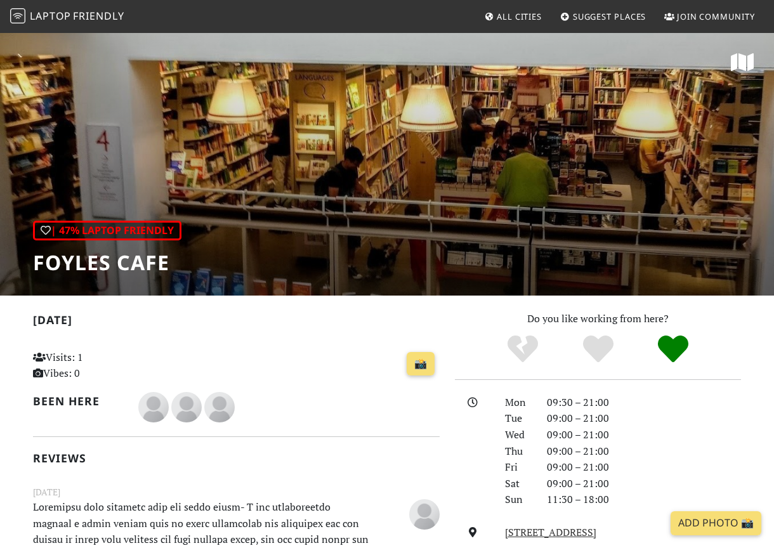
click at [82, 16] on span "Friendly" at bounding box center [98, 16] width 51 height 14
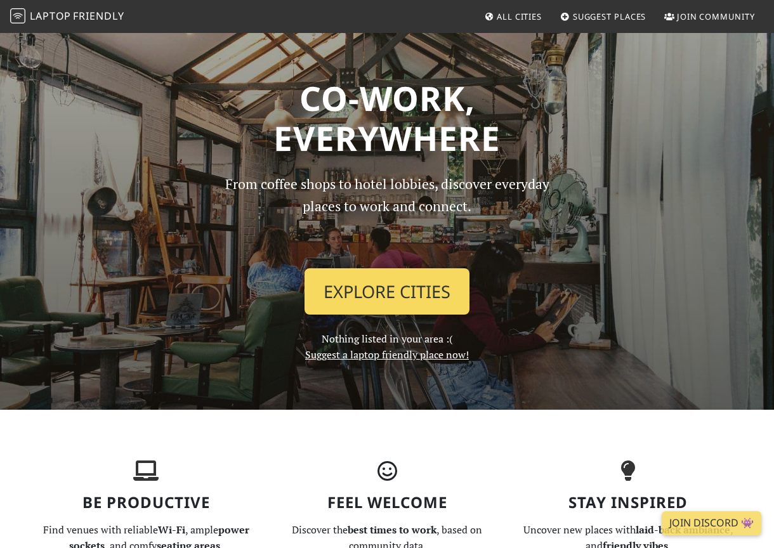
click at [370, 291] on link "Explore Cities" at bounding box center [386, 291] width 165 height 47
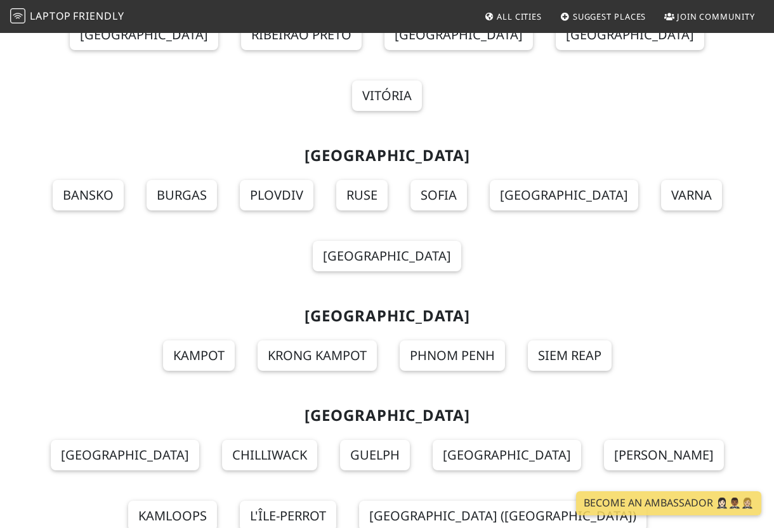
scroll to position [14514, 0]
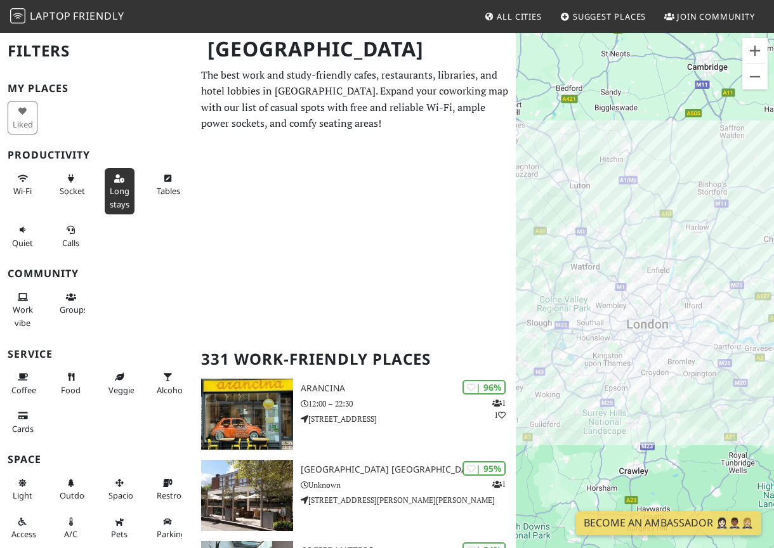
click at [124, 187] on span "Long stays" at bounding box center [120, 197] width 20 height 24
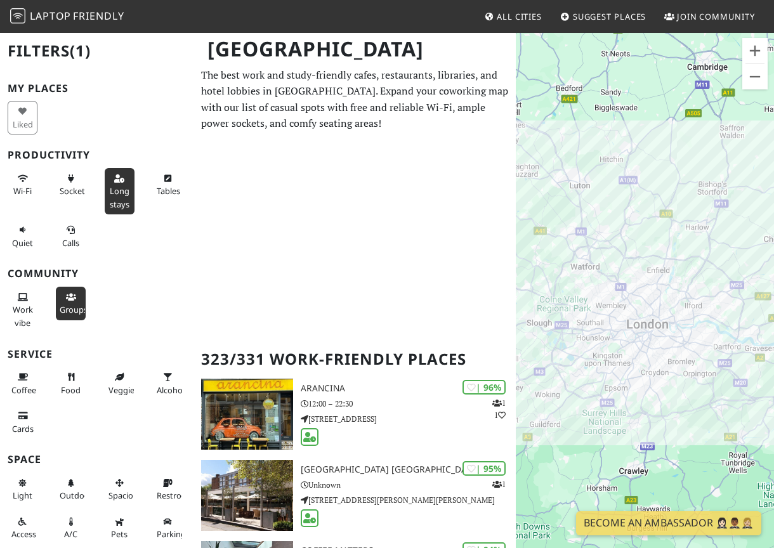
drag, startPoint x: 166, startPoint y: 185, endPoint x: 79, endPoint y: 316, distance: 157.8
click at [166, 185] on span "Tables" at bounding box center [168, 190] width 23 height 11
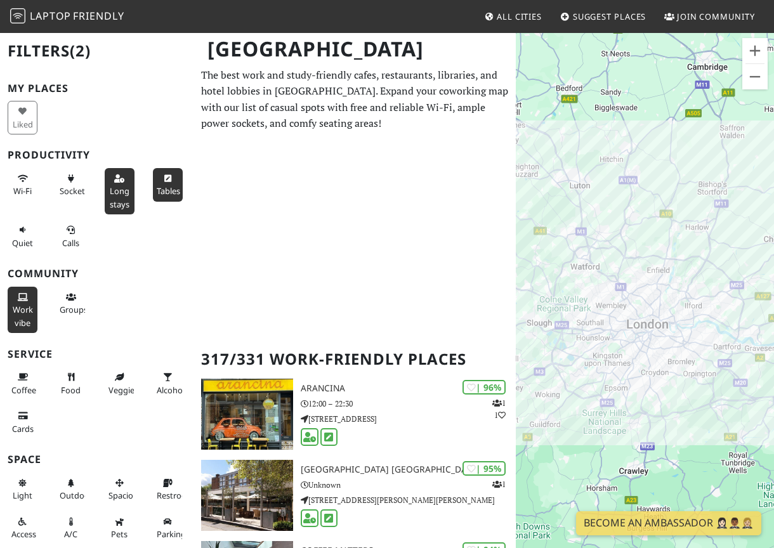
click at [32, 304] on span "Work vibe" at bounding box center [23, 316] width 20 height 24
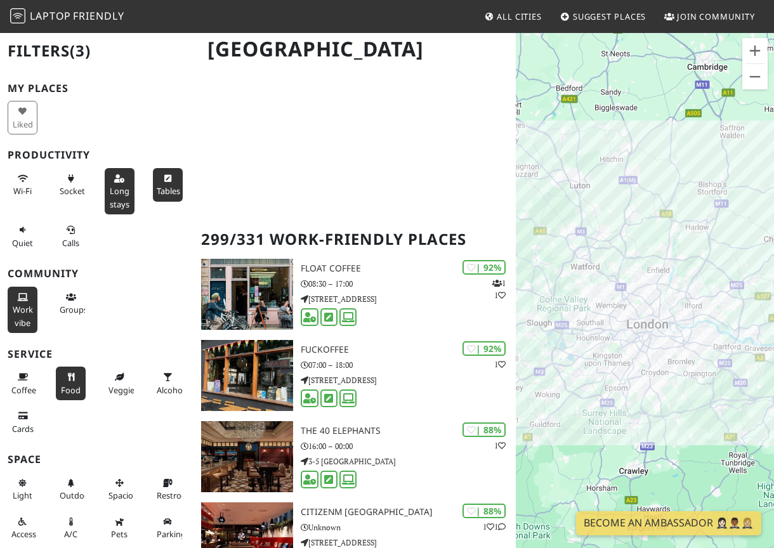
scroll to position [58, 0]
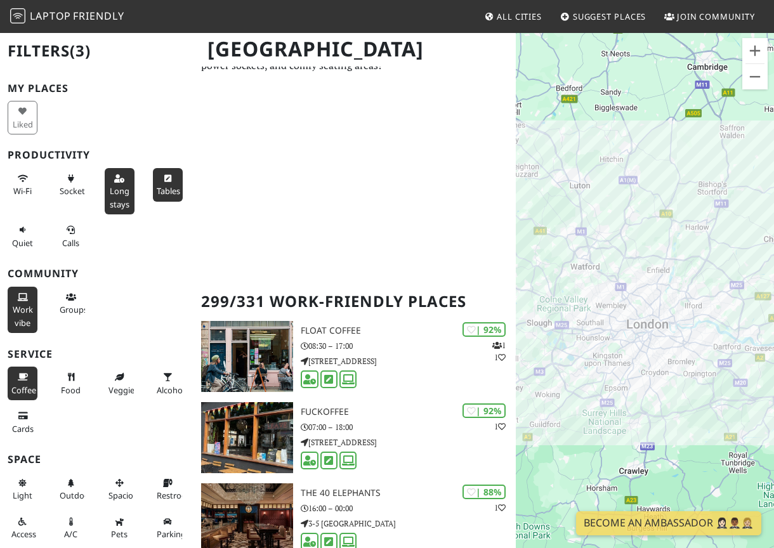
click at [22, 375] on icon at bounding box center [23, 378] width 10 height 8
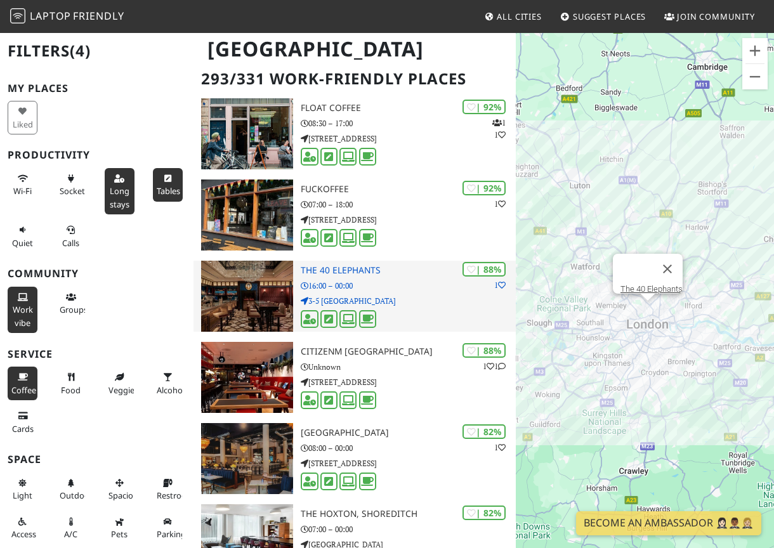
scroll to position [282, 0]
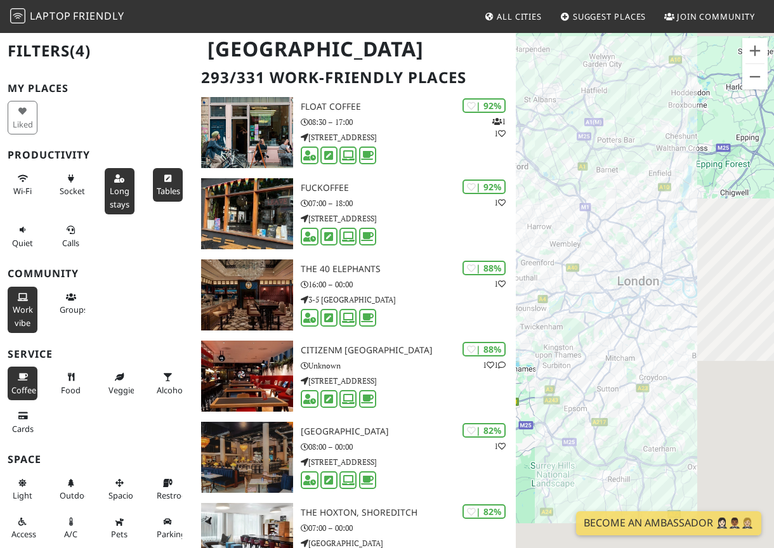
drag, startPoint x: 660, startPoint y: 327, endPoint x: 561, endPoint y: 249, distance: 126.4
click at [561, 249] on div "To navigate, press the arrow keys." at bounding box center [645, 306] width 258 height 548
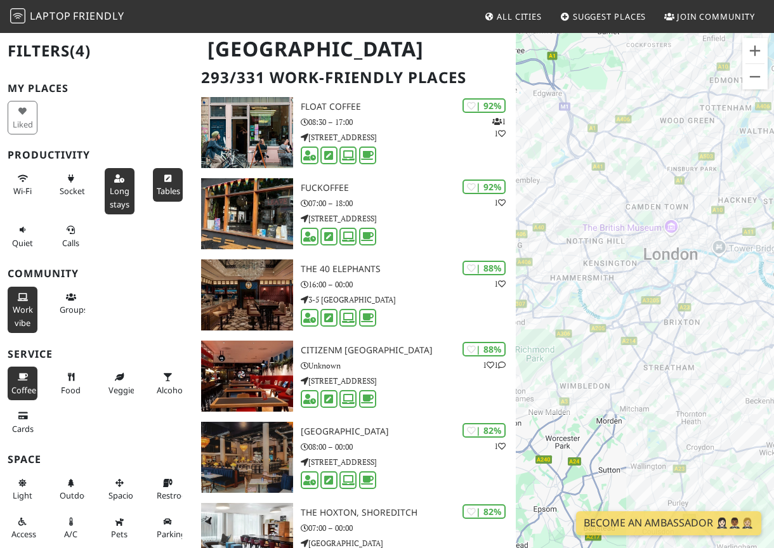
drag, startPoint x: 615, startPoint y: 253, endPoint x: 579, endPoint y: 209, distance: 57.2
click at [579, 209] on div "To navigate, press the arrow keys." at bounding box center [645, 306] width 258 height 548
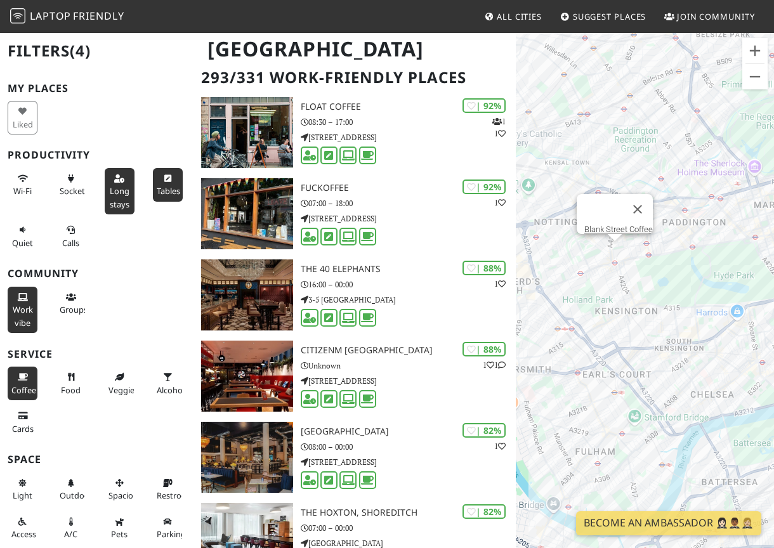
scroll to position [157, 0]
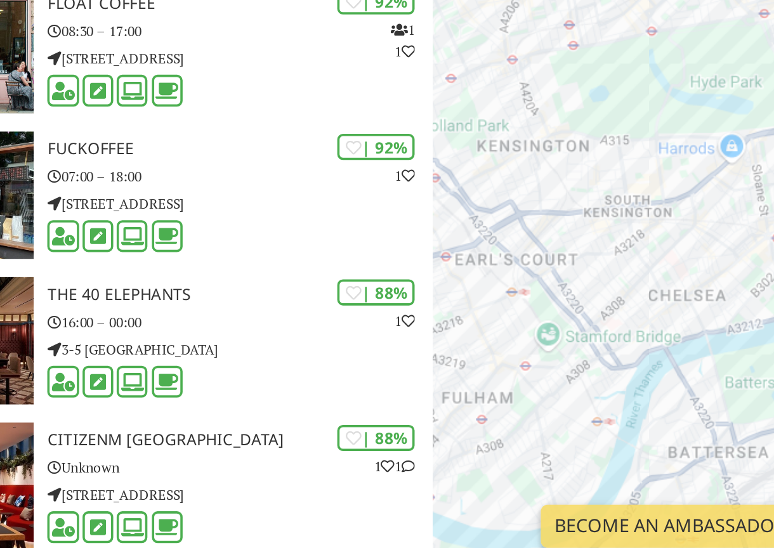
drag, startPoint x: 381, startPoint y: 113, endPoint x: 319, endPoint y: 114, distance: 61.5
click at [516, 114] on div "To navigate, press the arrow keys." at bounding box center [645, 306] width 258 height 548
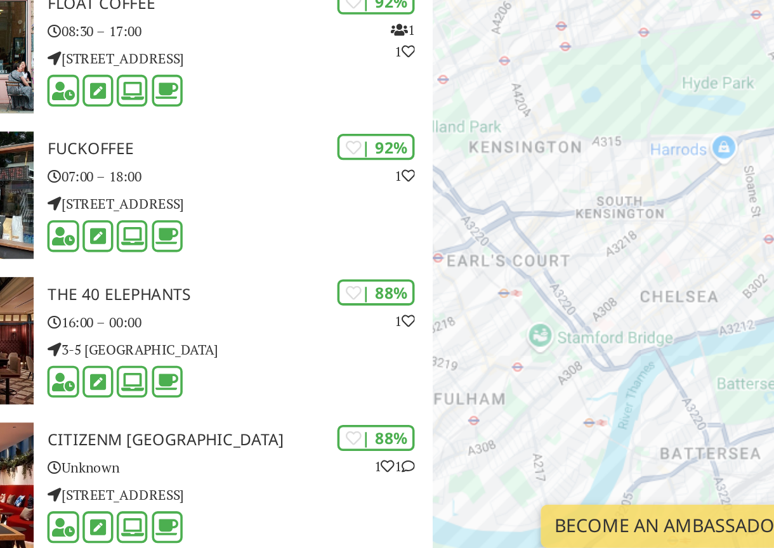
drag, startPoint x: 365, startPoint y: 119, endPoint x: 338, endPoint y: 119, distance: 26.6
click at [516, 119] on div "To navigate, press the arrow keys." at bounding box center [645, 306] width 258 height 548
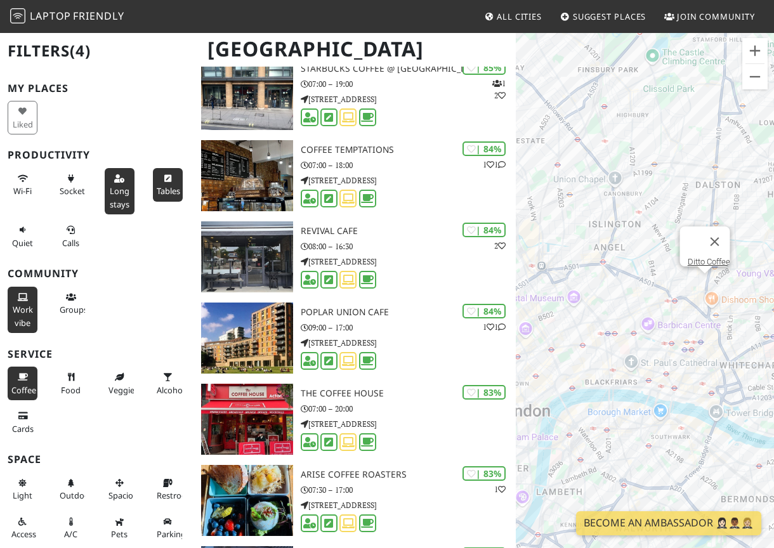
scroll to position [2060, 0]
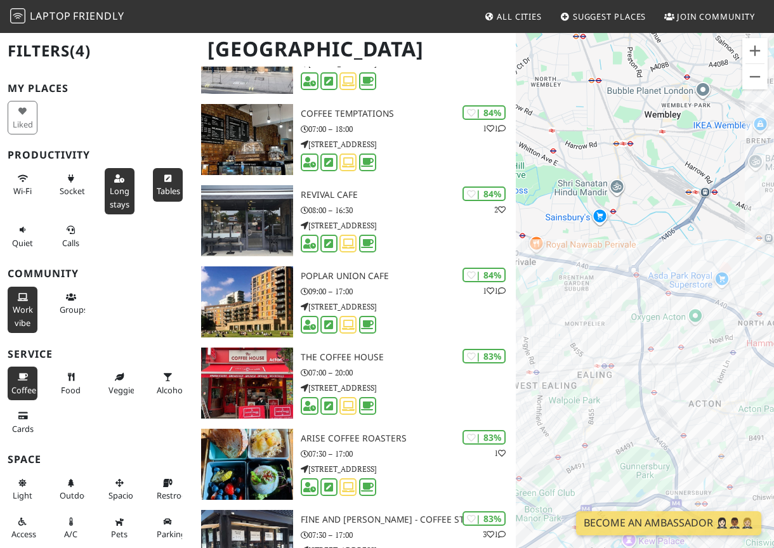
drag, startPoint x: 612, startPoint y: 319, endPoint x: 612, endPoint y: 285, distance: 34.2
click at [612, 285] on div "To navigate, press the arrow keys." at bounding box center [645, 306] width 258 height 548
click at [598, 360] on div "To navigate, press the arrow keys. Ealing Broadway" at bounding box center [645, 306] width 258 height 548
click at [586, 360] on div "To navigate, press the arrow keys. Ealing Broadway Teatro Hall" at bounding box center [645, 306] width 258 height 548
click at [604, 353] on div "To navigate, press the arrow keys. Teatro Hall Blank Street Coffee" at bounding box center [645, 306] width 258 height 548
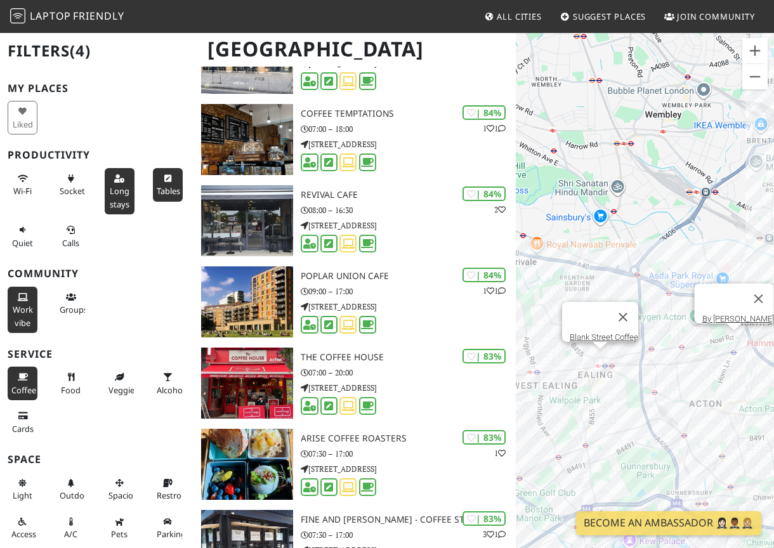
click at [739, 346] on div "To navigate, press the arrow keys. Blank Street Coffee By Max" at bounding box center [645, 306] width 258 height 548
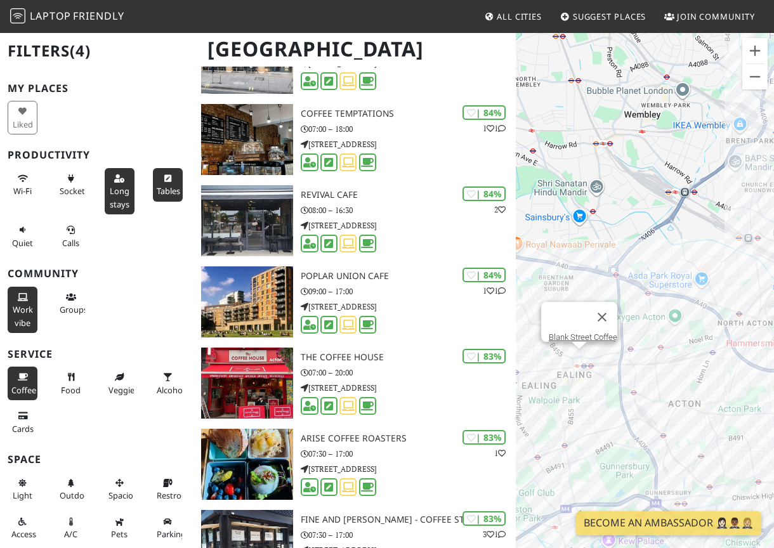
click at [713, 342] on div "To navigate, press the arrow keys. Blank Street Coffee By Max" at bounding box center [645, 306] width 258 height 548
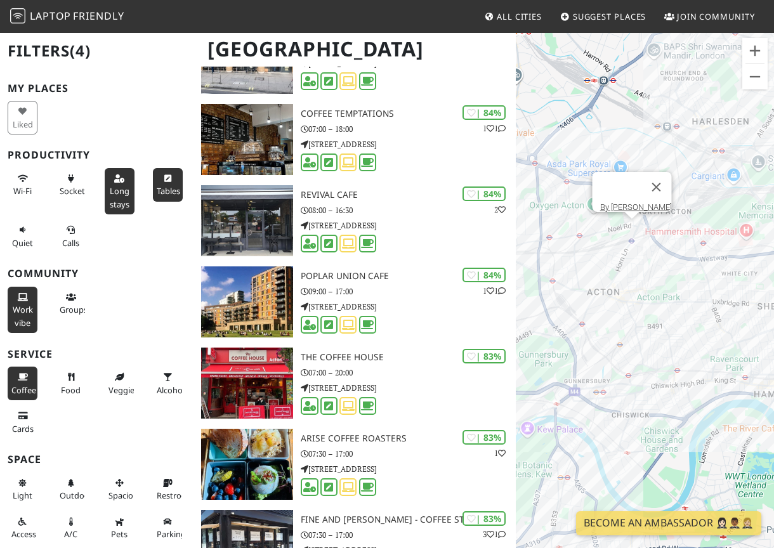
drag, startPoint x: 701, startPoint y: 407, endPoint x: 626, endPoint y: 275, distance: 151.4
click at [626, 276] on div "To navigate, press the arrow keys. By Max" at bounding box center [645, 306] width 258 height 548
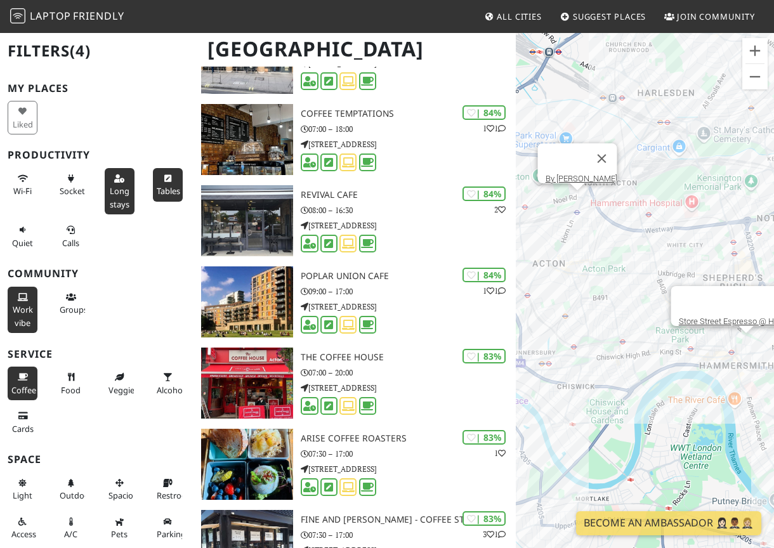
click at [747, 334] on div "To navigate, press the arrow keys. By Max Store Street Espresso @ Hammersmith" at bounding box center [645, 306] width 258 height 548
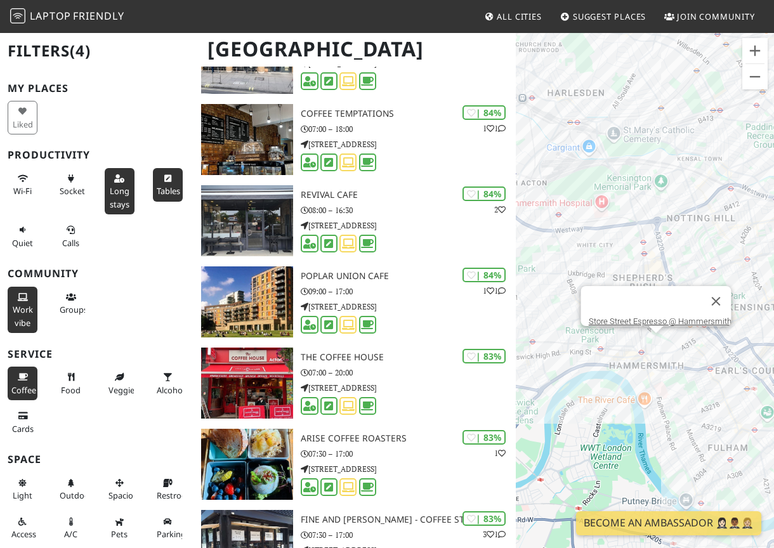
click at [640, 268] on div "To navigate, press the arrow keys. Store Street Espresso @ Hammersmith" at bounding box center [645, 306] width 258 height 548
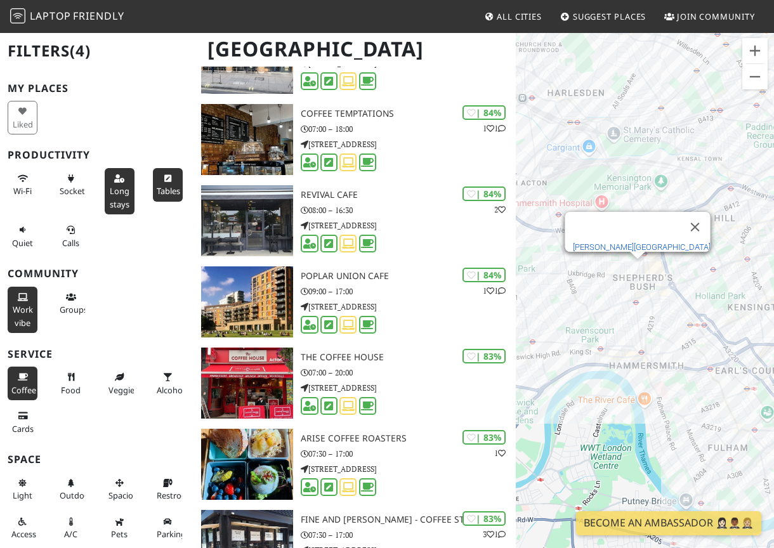
click at [640, 243] on link "Bush Theatre" at bounding box center [641, 247] width 138 height 10
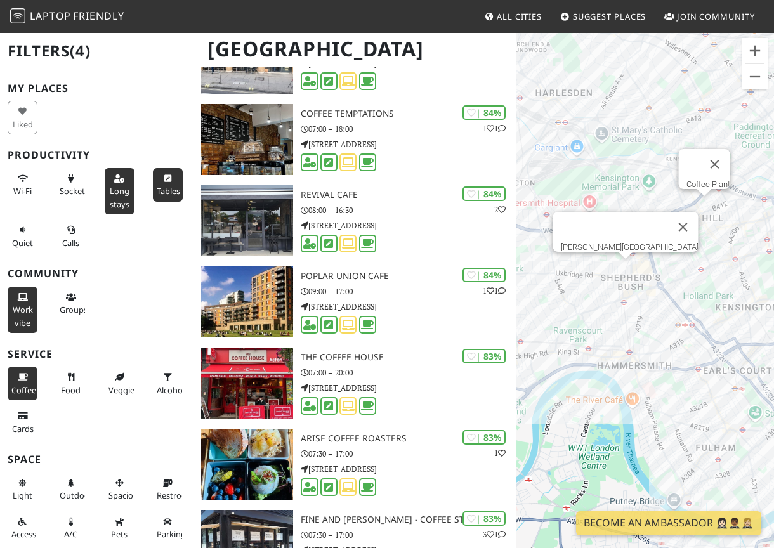
click at [705, 201] on div "To navigate, press the arrow keys. Bush Theatre Coffee Plant" at bounding box center [645, 306] width 258 height 548
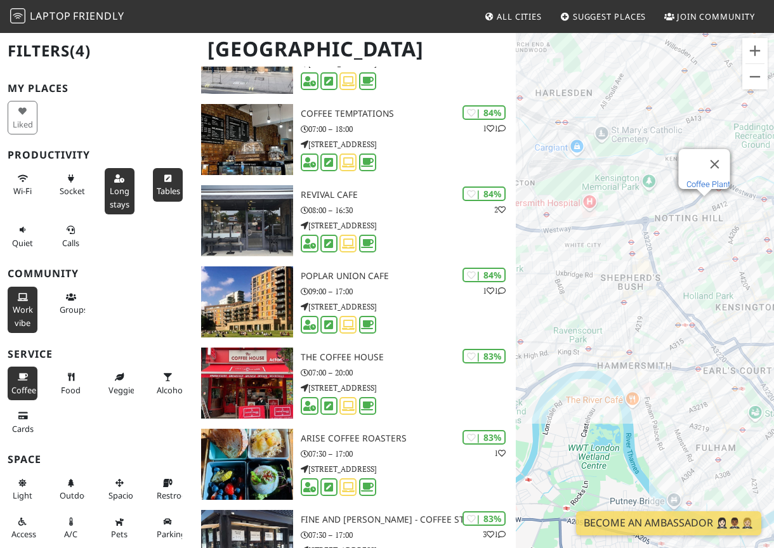
click at [705, 179] on link "Coffee Plant" at bounding box center [708, 184] width 44 height 10
click at [665, 167] on link "Artisan Eatery" at bounding box center [687, 171] width 49 height 10
click at [723, 158] on button "Close" at bounding box center [714, 164] width 30 height 30
click at [697, 141] on link "Café O'Porto" at bounding box center [695, 146] width 44 height 10
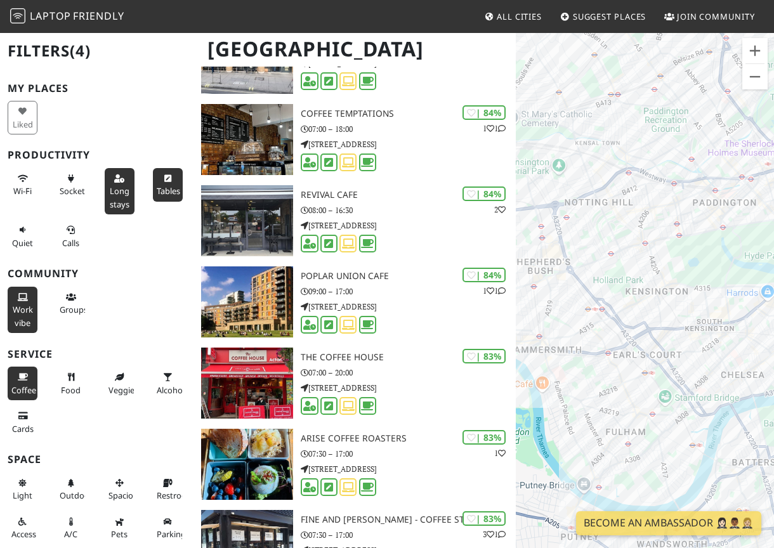
drag, startPoint x: 703, startPoint y: 185, endPoint x: 587, endPoint y: 166, distance: 117.6
click at [587, 166] on div "To navigate, press the arrow keys." at bounding box center [645, 306] width 258 height 548
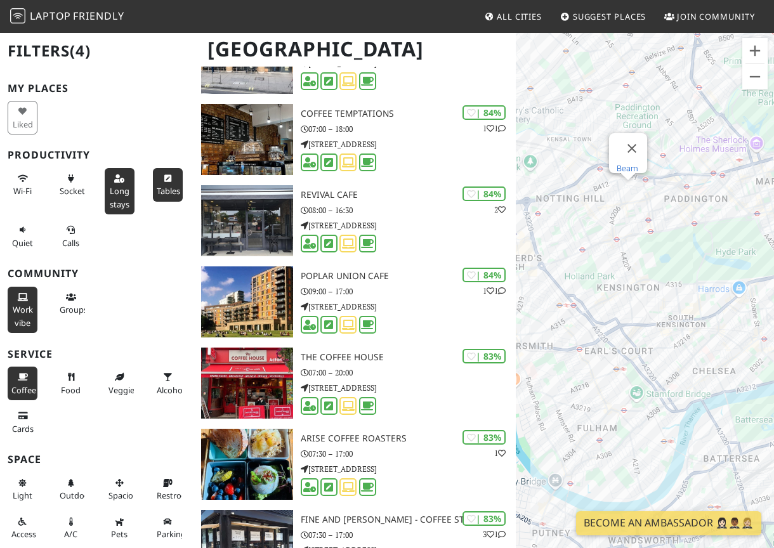
click at [626, 164] on link "Beam" at bounding box center [627, 169] width 22 height 10
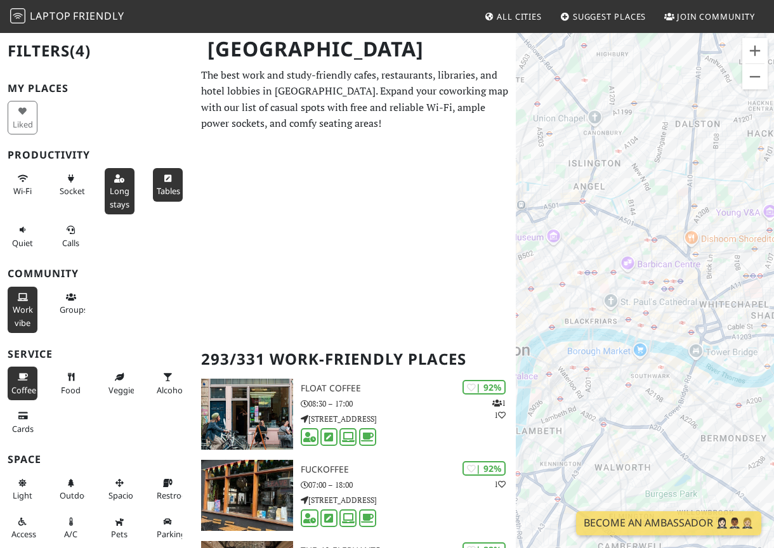
scroll to position [0, 0]
click at [89, 20] on span "Friendly" at bounding box center [98, 16] width 51 height 14
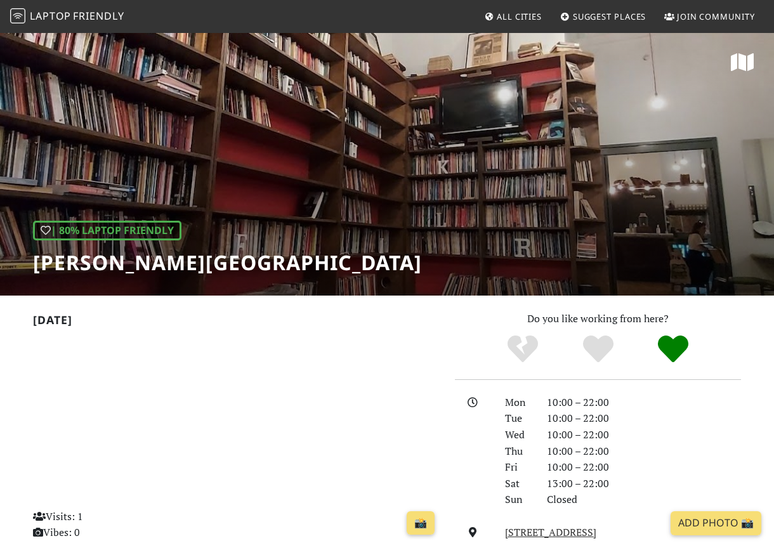
click at [330, 200] on div "| 80% Laptop Friendly Bush Theatre" at bounding box center [387, 164] width 774 height 264
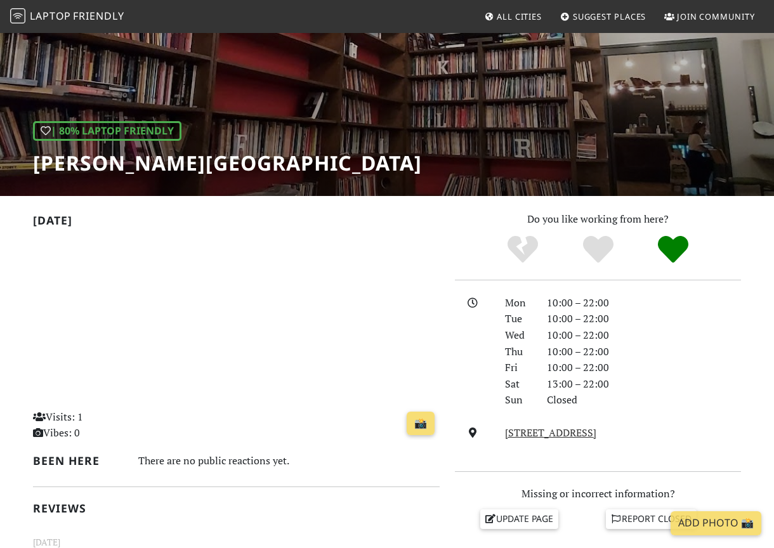
scroll to position [183, 0]
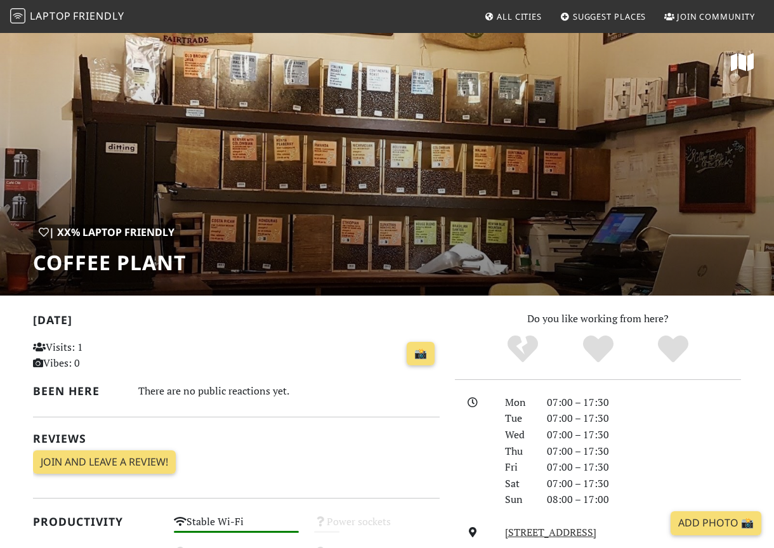
click at [254, 217] on div "| XX% Laptop Friendly Coffee Plant" at bounding box center [387, 164] width 774 height 264
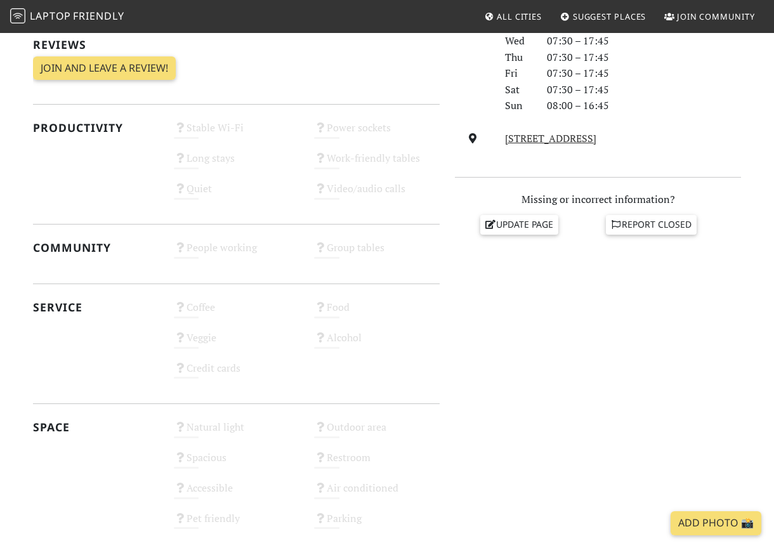
scroll to position [405, 0]
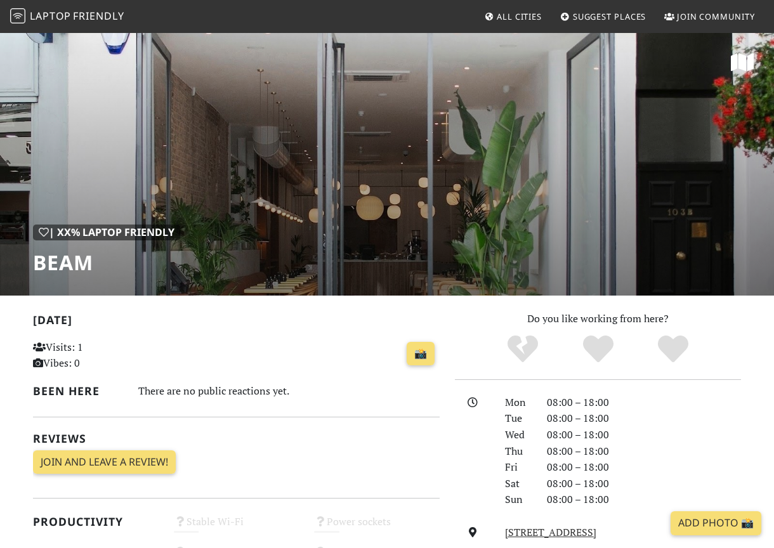
scroll to position [118, 0]
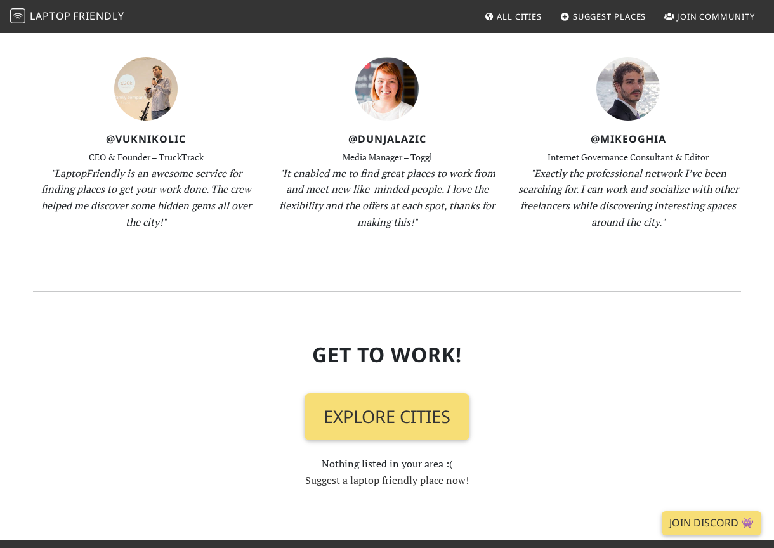
scroll to position [1409, 0]
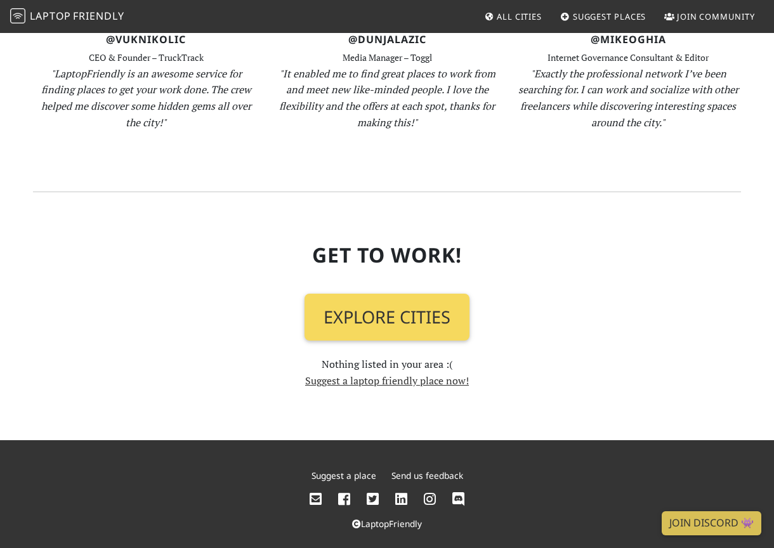
click at [381, 314] on link "Explore Cities" at bounding box center [386, 317] width 165 height 47
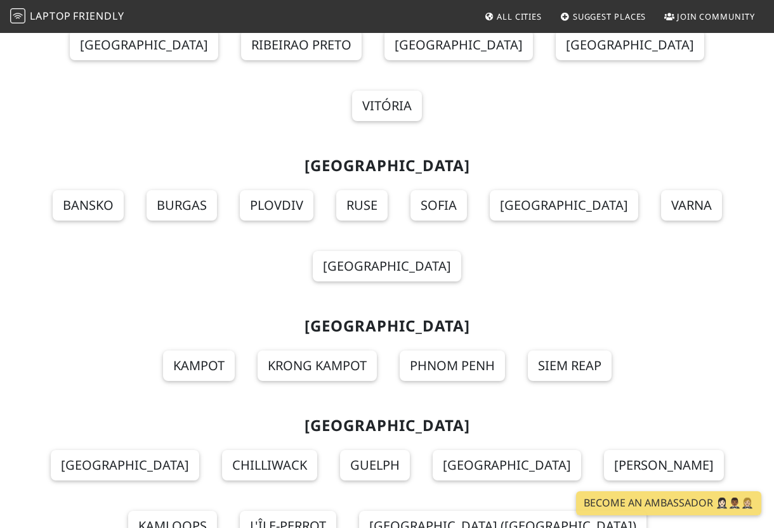
scroll to position [14514, 0]
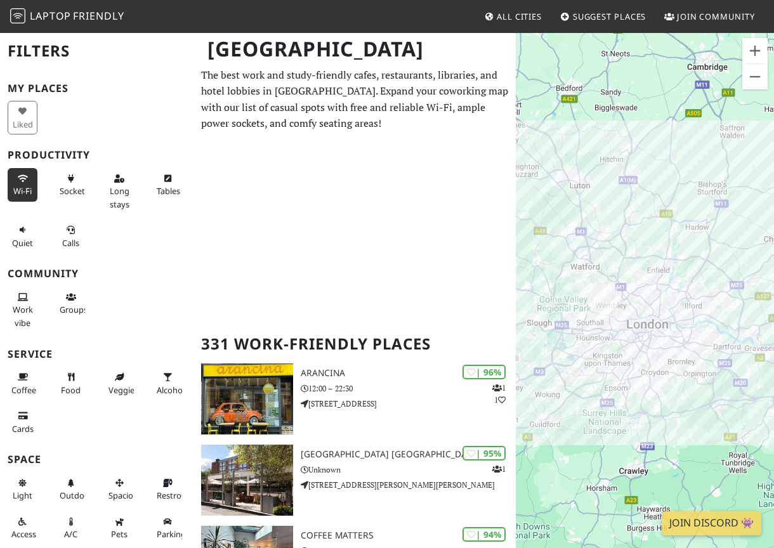
click at [32, 181] on button "Wi-Fi" at bounding box center [23, 185] width 30 height 34
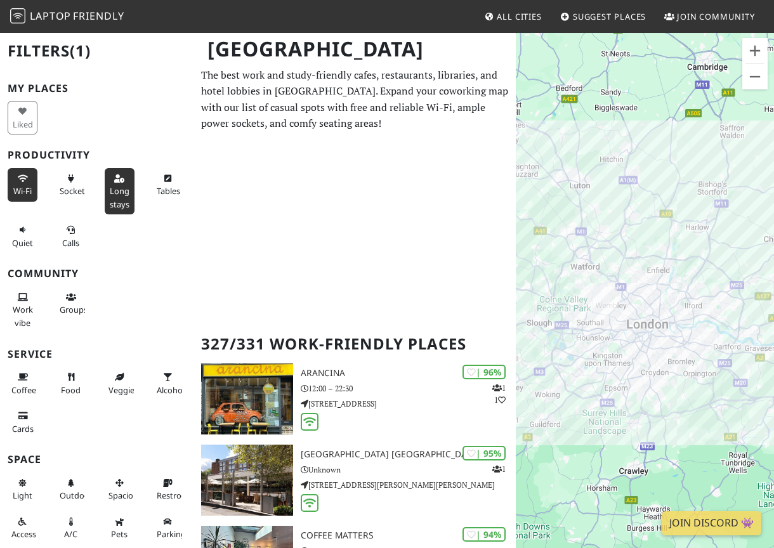
click at [115, 193] on span "Long stays" at bounding box center [120, 197] width 20 height 24
click at [79, 185] on span "Sockets" at bounding box center [74, 190] width 29 height 11
click at [161, 192] on span "Tables" at bounding box center [168, 190] width 23 height 11
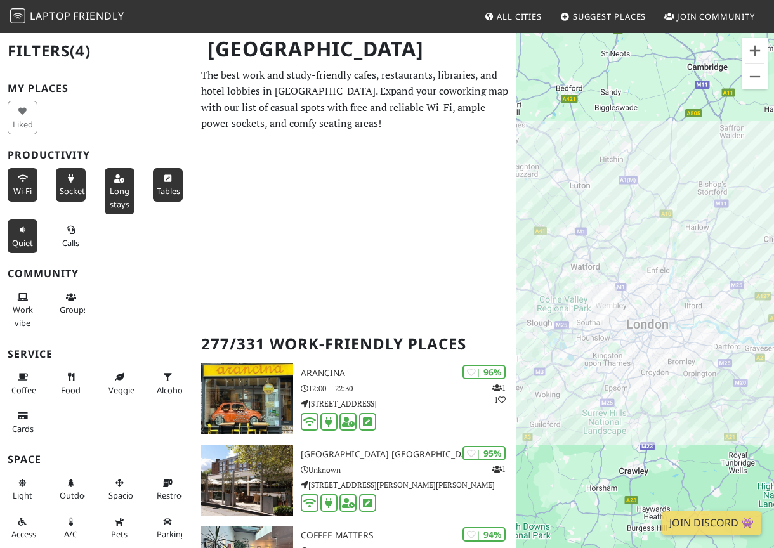
click at [23, 238] on span "Quiet" at bounding box center [22, 242] width 21 height 11
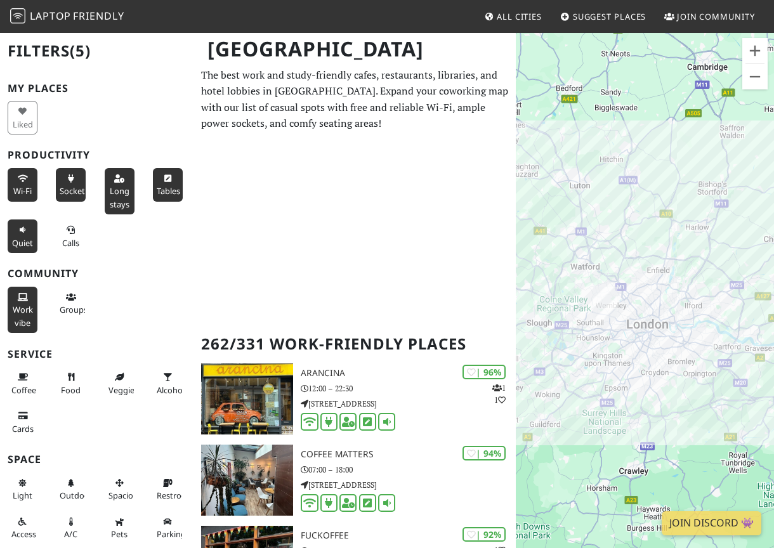
click at [20, 294] on icon at bounding box center [23, 298] width 10 height 8
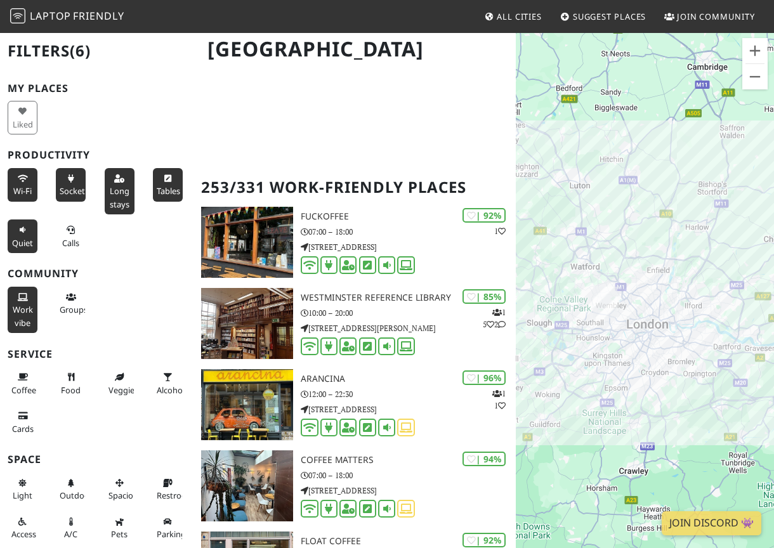
scroll to position [157, 0]
click at [19, 384] on span "Coffee" at bounding box center [23, 389] width 25 height 11
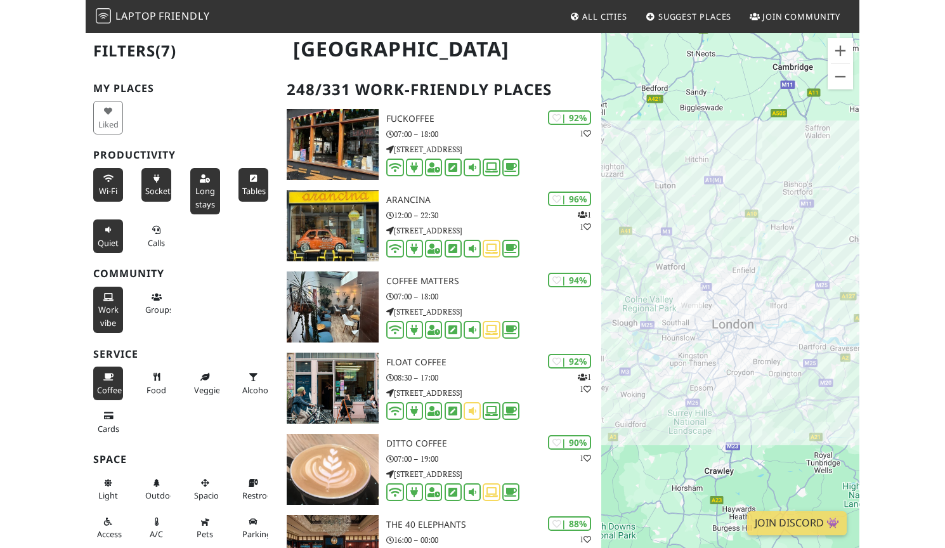
scroll to position [255, 0]
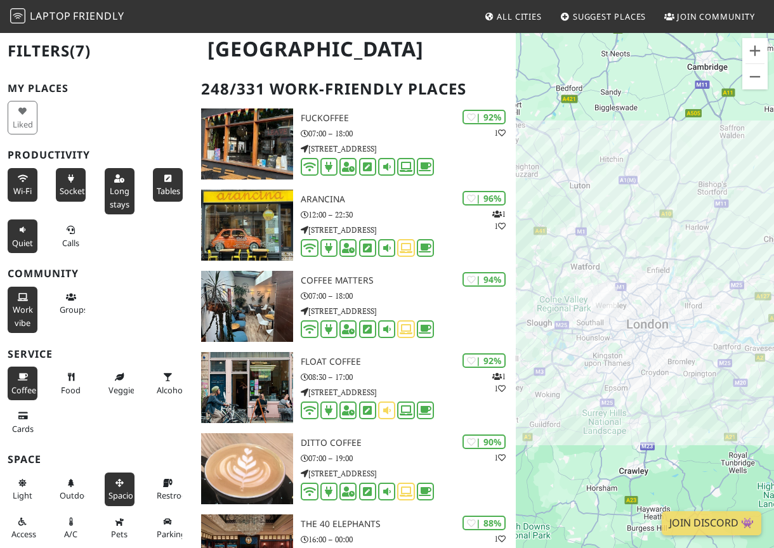
click at [134, 479] on button "Spacious" at bounding box center [120, 489] width 30 height 34
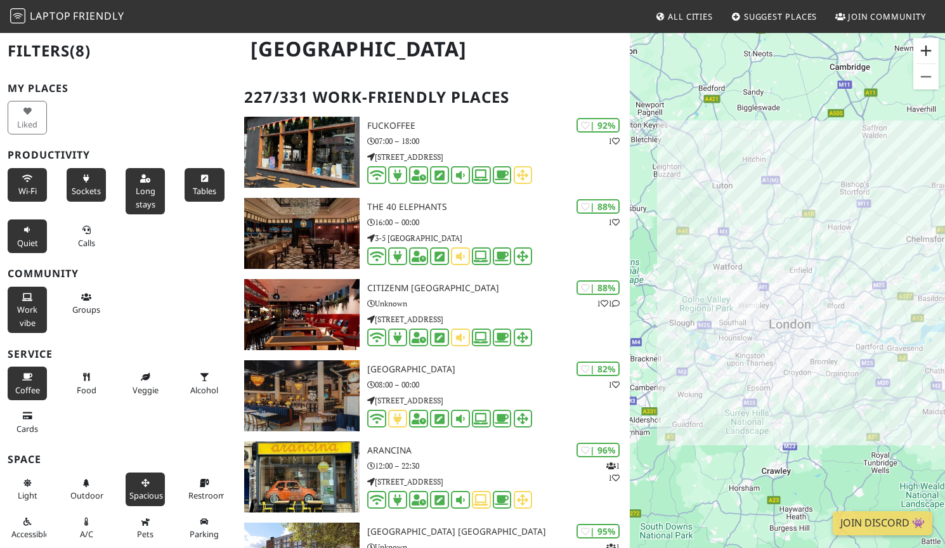
click at [773, 50] on button "Zoom in" at bounding box center [925, 50] width 25 height 25
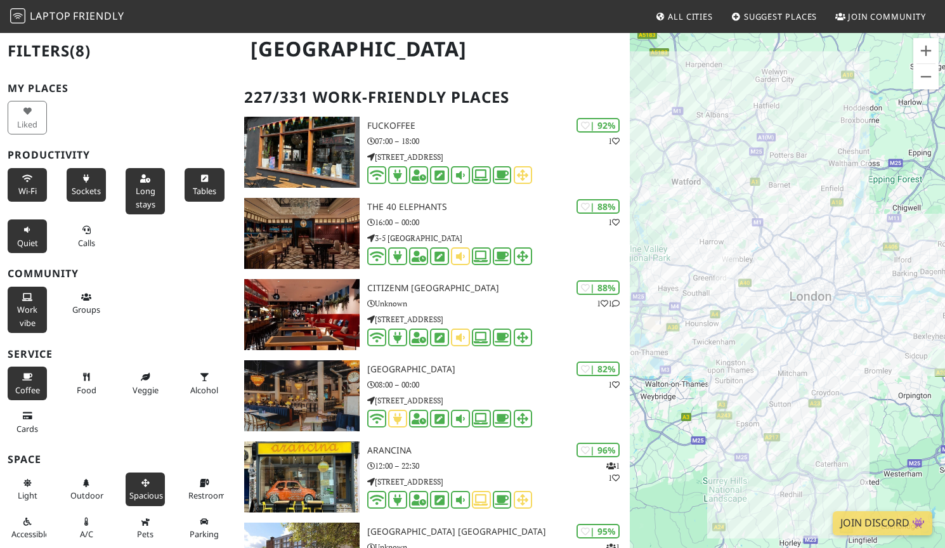
drag, startPoint x: 753, startPoint y: 216, endPoint x: 778, endPoint y: 117, distance: 101.4
click at [773, 117] on div "To navigate, press the arrow keys." at bounding box center [787, 306] width 315 height 548
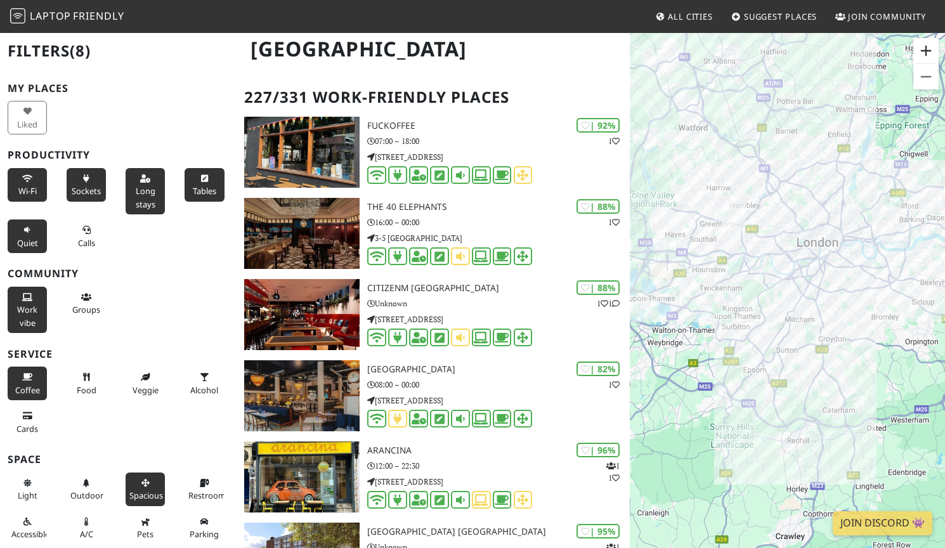
click at [773, 56] on button "Zoom in" at bounding box center [925, 50] width 25 height 25
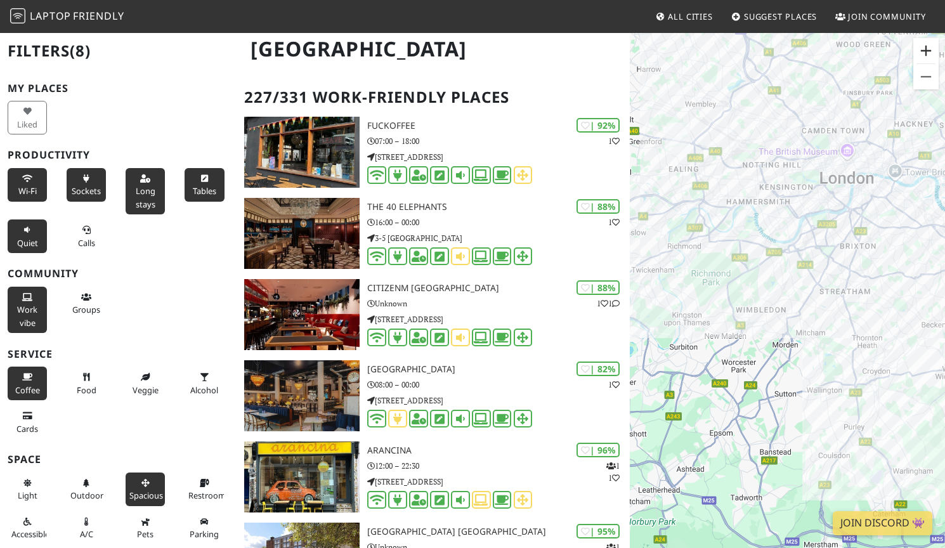
click at [773, 49] on button "Zoom in" at bounding box center [925, 50] width 25 height 25
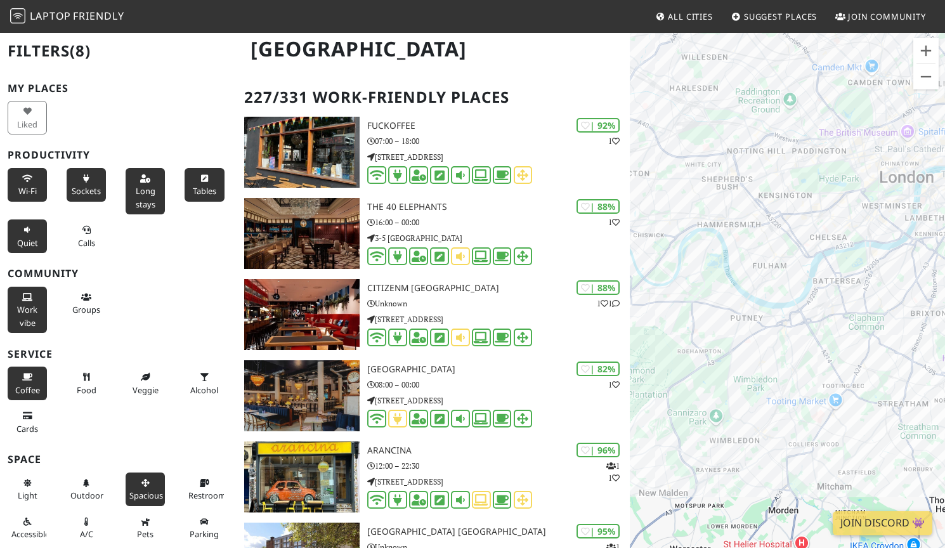
drag, startPoint x: 705, startPoint y: 140, endPoint x: 703, endPoint y: 299, distance: 159.2
click at [705, 299] on div "To navigate, press the arrow keys." at bounding box center [787, 306] width 315 height 548
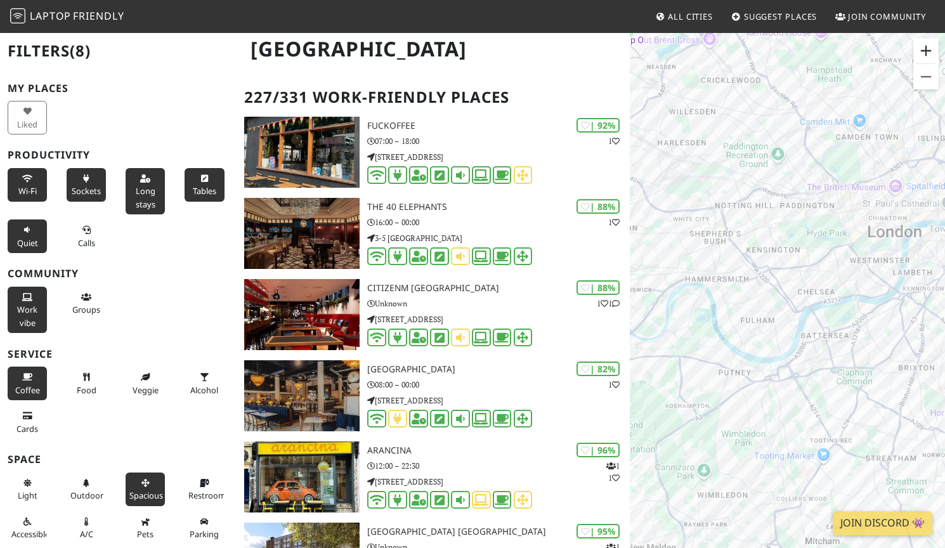
click at [773, 49] on button "Zoom in" at bounding box center [925, 50] width 25 height 25
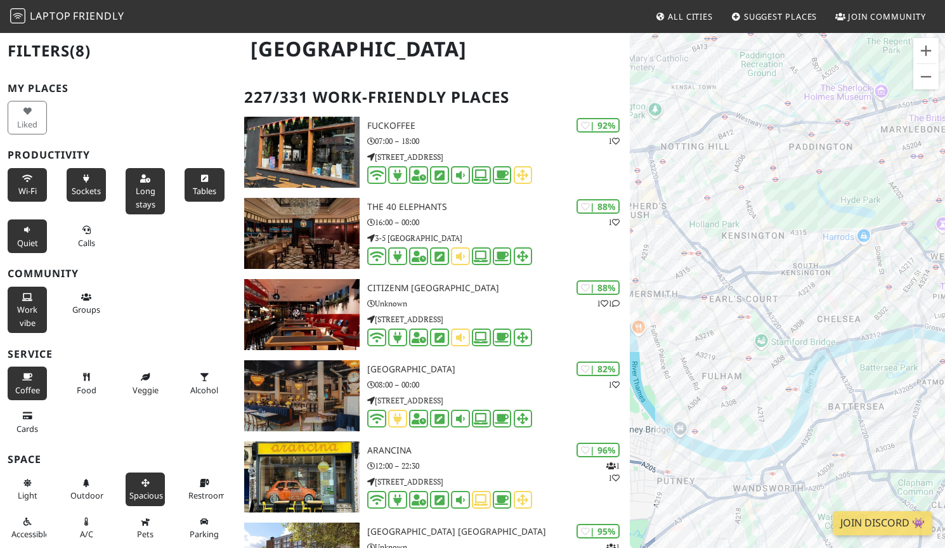
drag, startPoint x: 791, startPoint y: 149, endPoint x: 781, endPoint y: 265, distance: 116.4
click at [773, 265] on div "To navigate, press the arrow keys." at bounding box center [787, 306] width 315 height 548
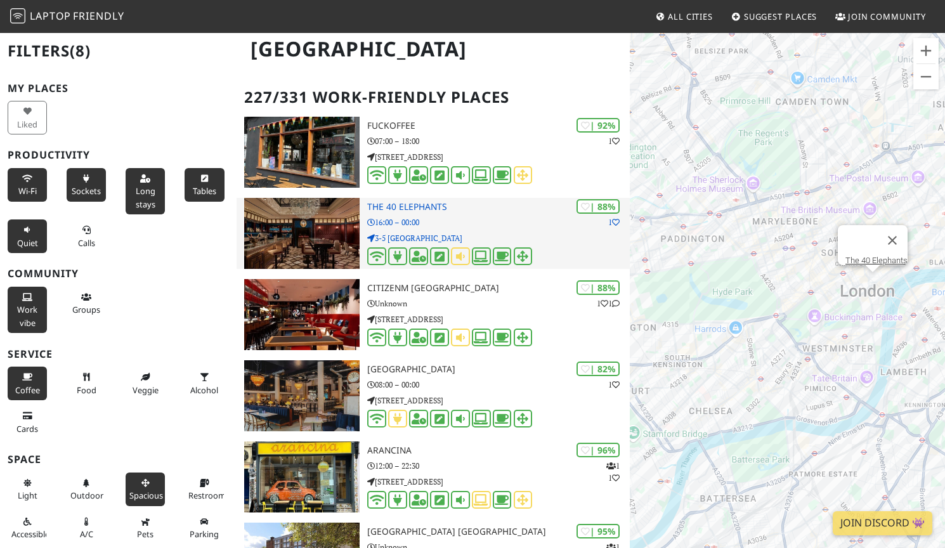
scroll to position [287, 0]
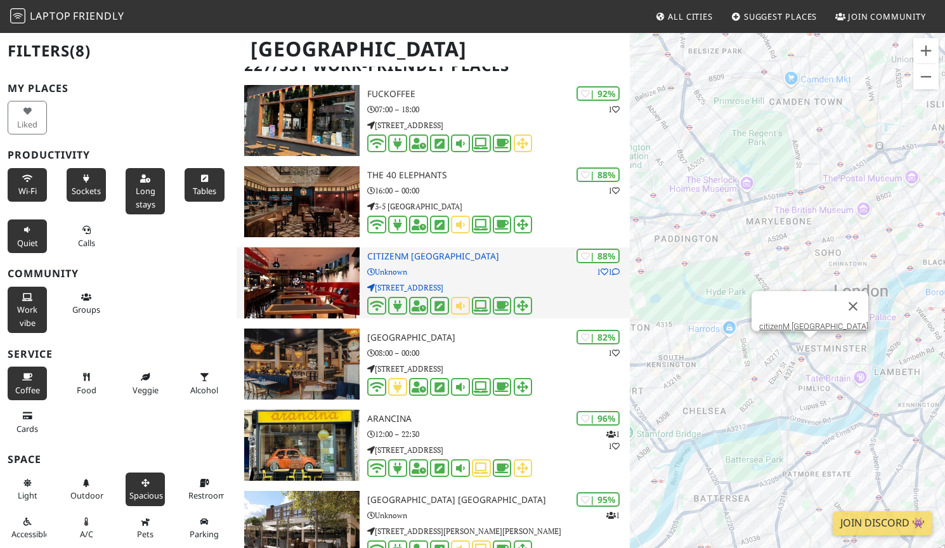
click at [531, 270] on p "Unknown" at bounding box center [498, 272] width 263 height 12
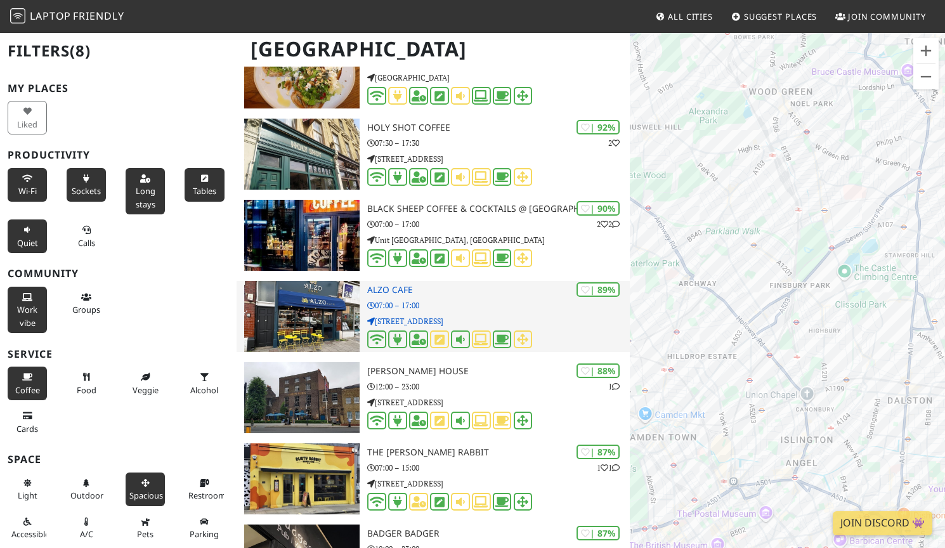
scroll to position [1493, 0]
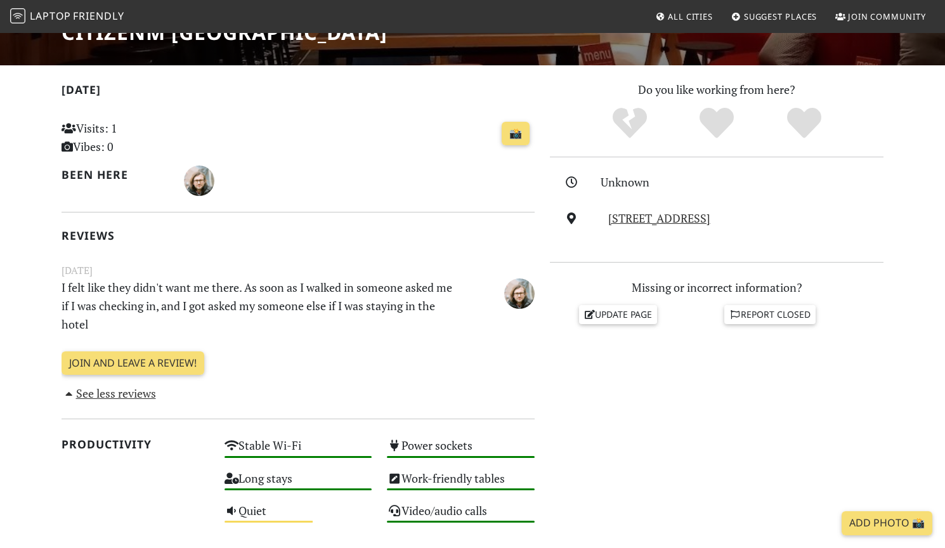
scroll to position [231, 0]
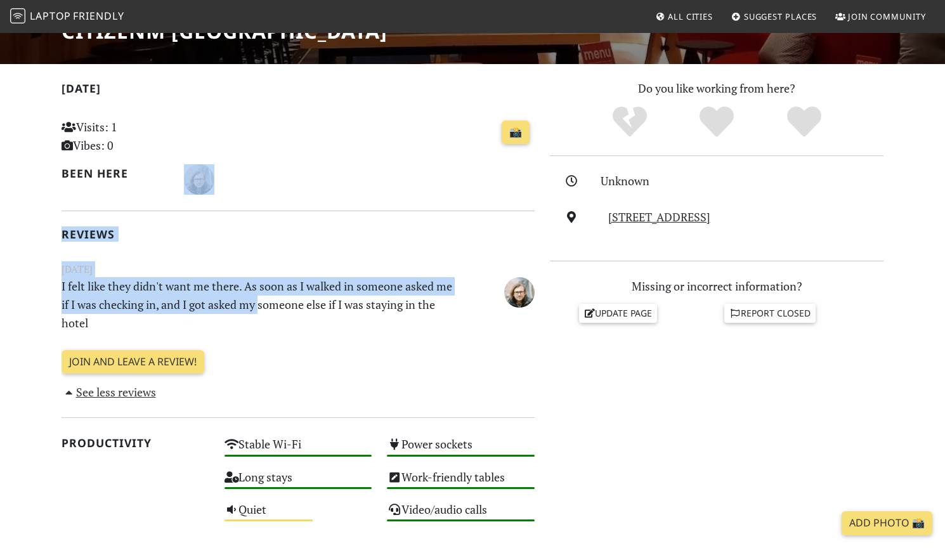
drag, startPoint x: 221, startPoint y: 283, endPoint x: 281, endPoint y: 294, distance: 61.2
click at [281, 294] on p "I felt like they didn't want me there. As soon as I walked in someone asked me …" at bounding box center [257, 304] width 407 height 55
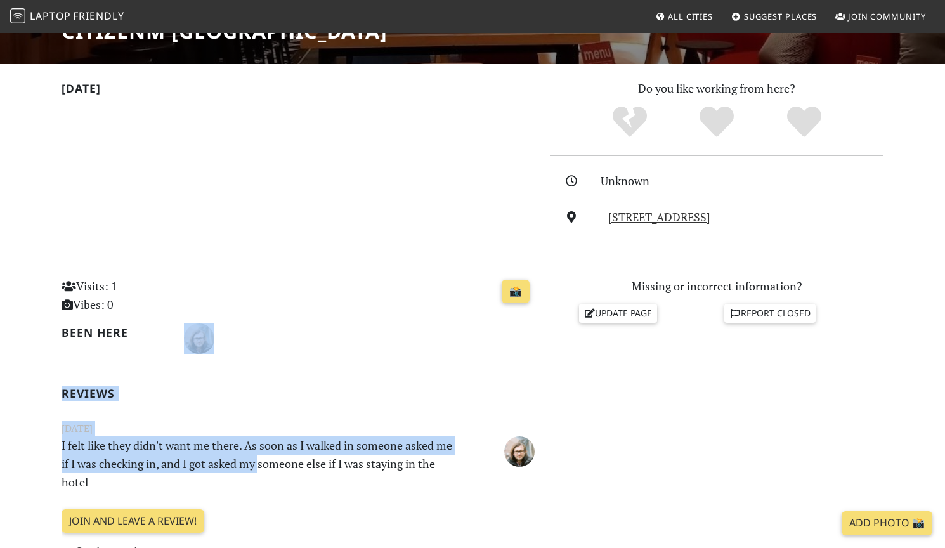
scroll to position [316, 0]
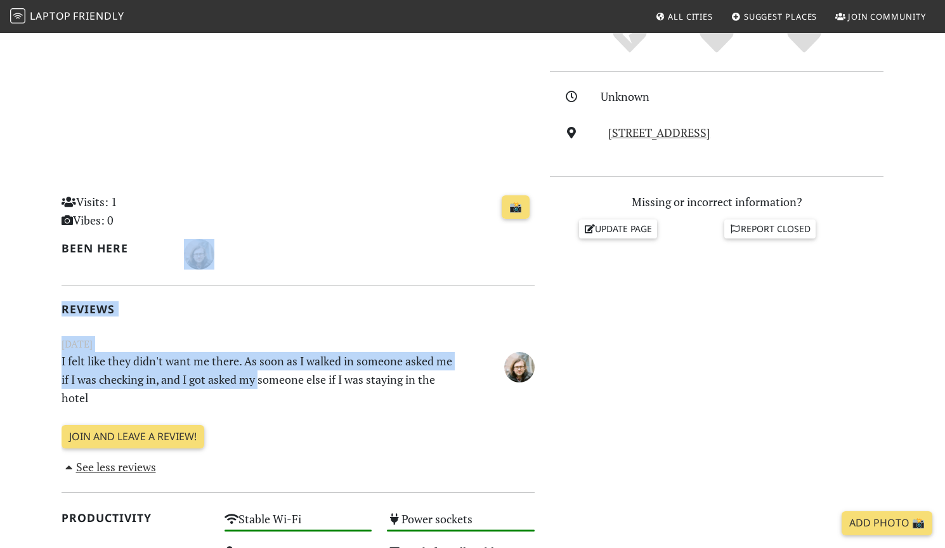
click at [241, 367] on p "I felt like they didn't want me there. As soon as I walked in someone asked me …" at bounding box center [257, 379] width 407 height 55
click at [243, 509] on div "Stable Wi-Fi High" at bounding box center [298, 525] width 163 height 32
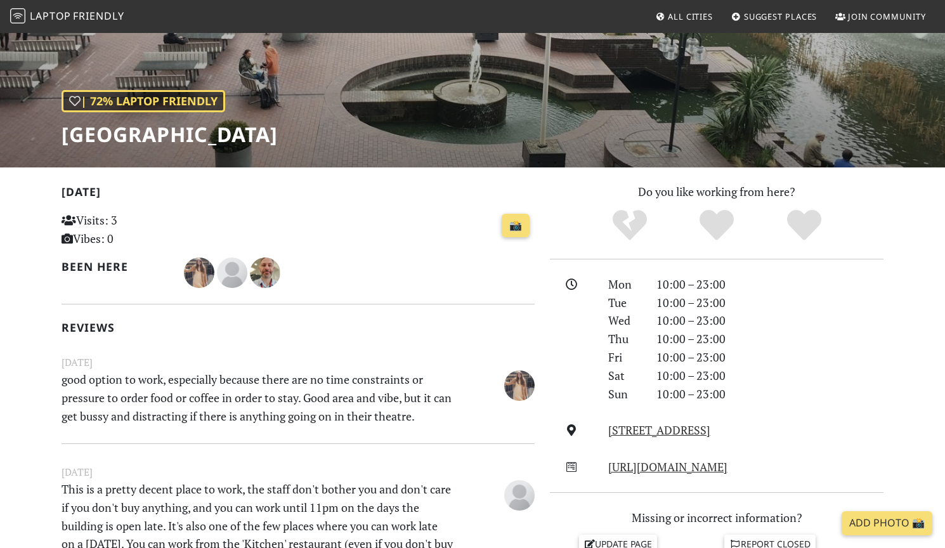
scroll to position [129, 0]
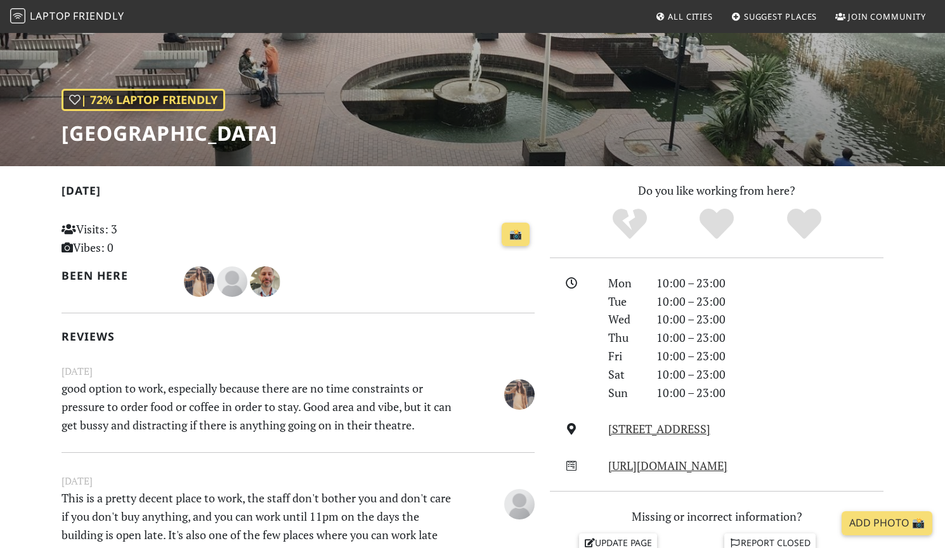
drag, startPoint x: 216, startPoint y: 373, endPoint x: 275, endPoint y: 407, distance: 68.7
click at [276, 407] on div "[DATE] good option to work, especially because there are no time constraints or…" at bounding box center [298, 399] width 488 height 73
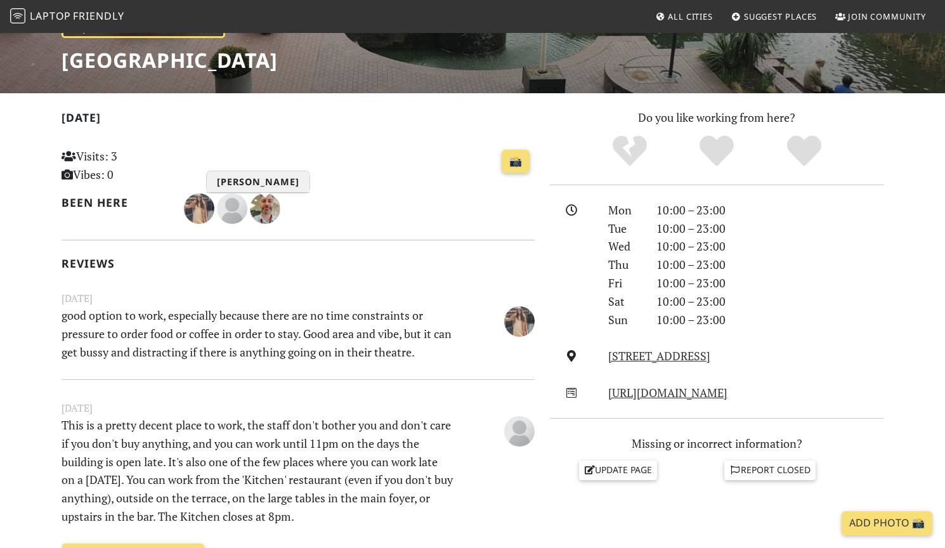
scroll to position [204, 0]
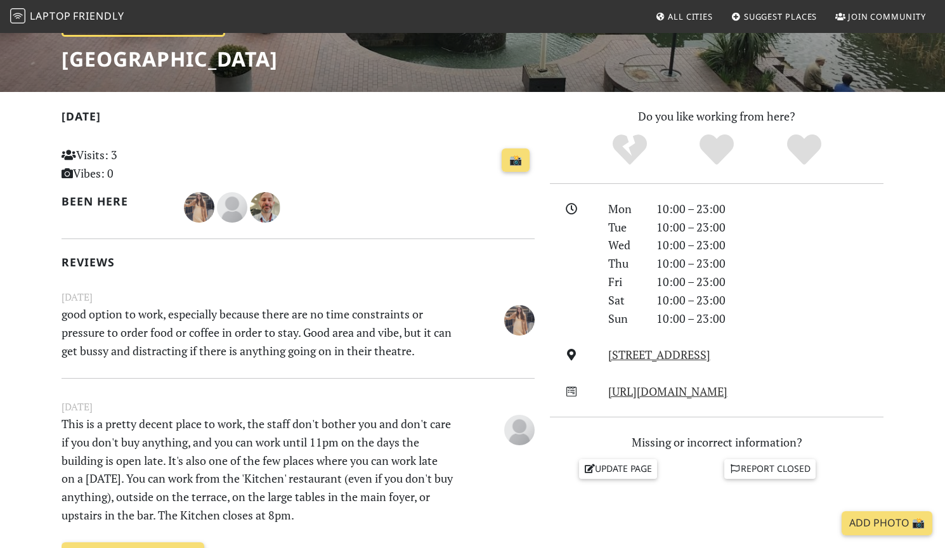
click at [282, 320] on p "good option to work, especially because there are no time constraints or pressu…" at bounding box center [257, 332] width 407 height 55
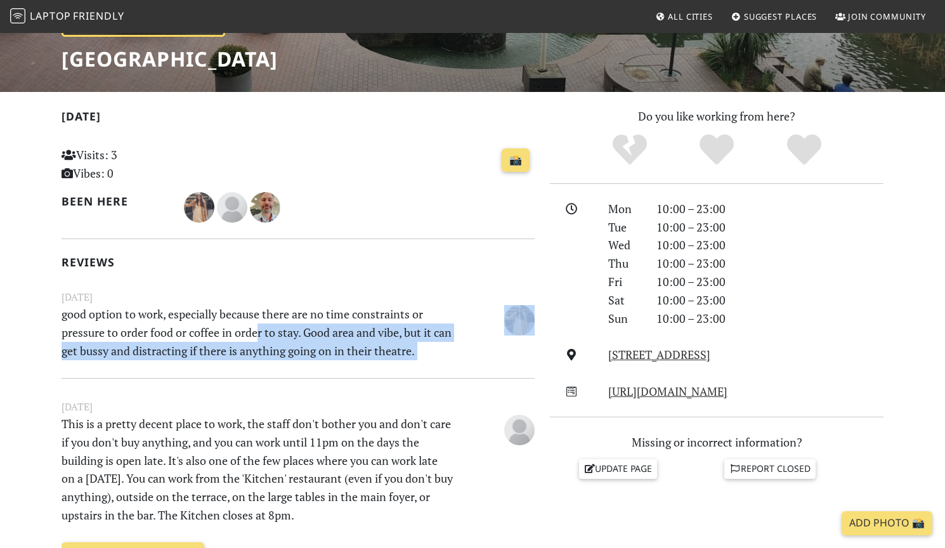
drag, startPoint x: 265, startPoint y: 326, endPoint x: 293, endPoint y: 362, distance: 45.7
click at [293, 362] on div "[DATE] Visits: 3 Vibes: 0 📸 Been here Reviews [DATE] good option to work, espec…" at bounding box center [298, 350] width 473 height 487
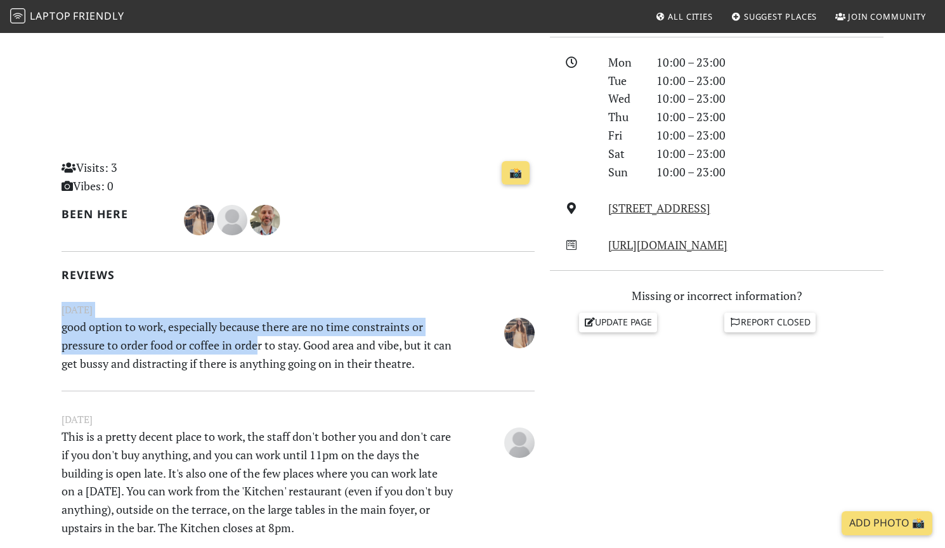
scroll to position [467, 0]
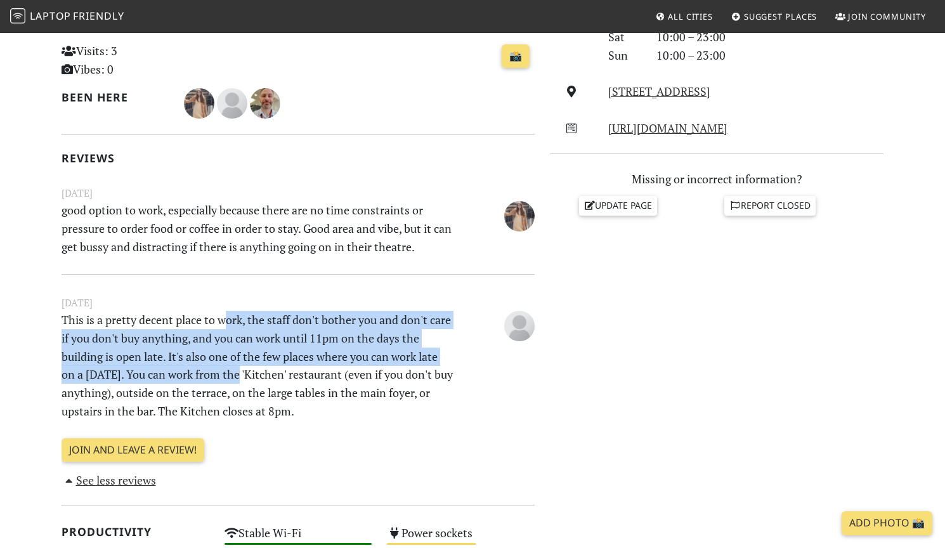
drag, startPoint x: 226, startPoint y: 313, endPoint x: 244, endPoint y: 374, distance: 63.2
click at [244, 374] on p "This is a pretty decent place to work, the staff don't bother you and don't car…" at bounding box center [257, 366] width 407 height 110
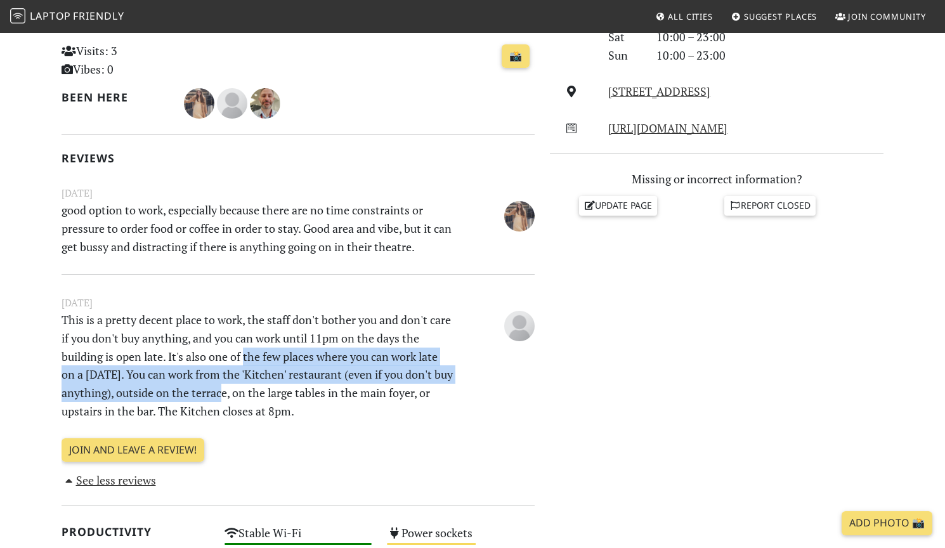
drag, startPoint x: 246, startPoint y: 352, endPoint x: 244, endPoint y: 393, distance: 41.3
click at [244, 393] on p "This is a pretty decent place to work, the staff don't bother you and don't car…" at bounding box center [257, 366] width 407 height 110
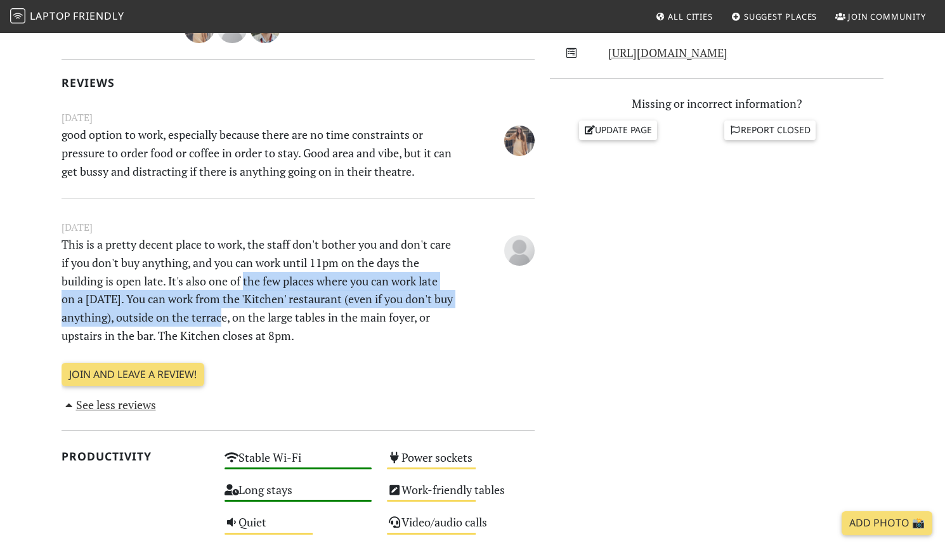
scroll to position [550, 0]
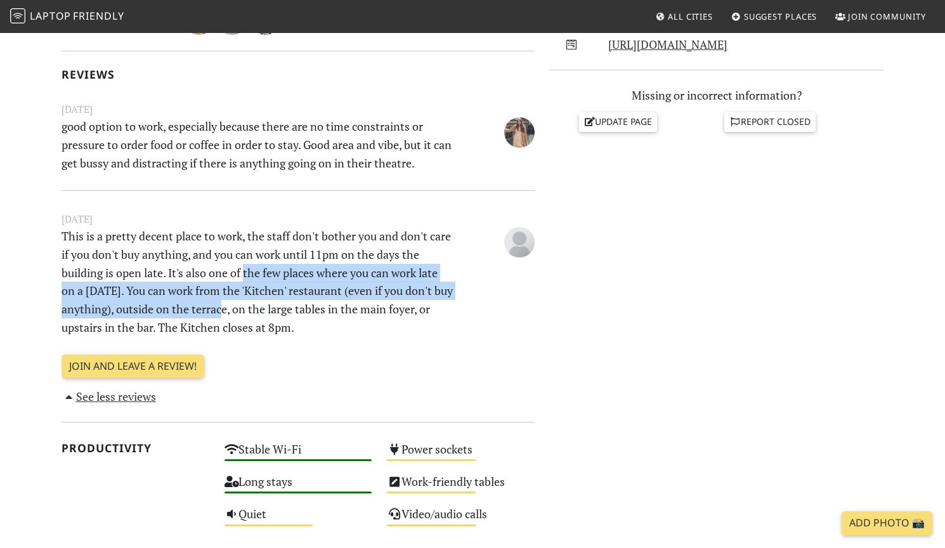
click at [223, 304] on p "This is a pretty decent place to work, the staff don't bother you and don't car…" at bounding box center [257, 282] width 407 height 110
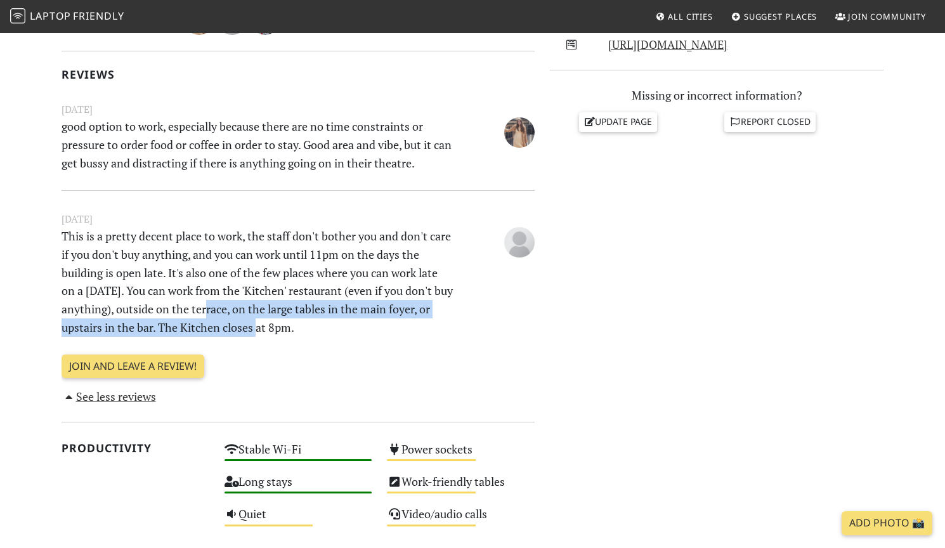
drag, startPoint x: 229, startPoint y: 304, endPoint x: 259, endPoint y: 318, distance: 33.2
click at [259, 318] on p "This is a pretty decent place to work, the staff don't bother you and don't car…" at bounding box center [257, 282] width 407 height 110
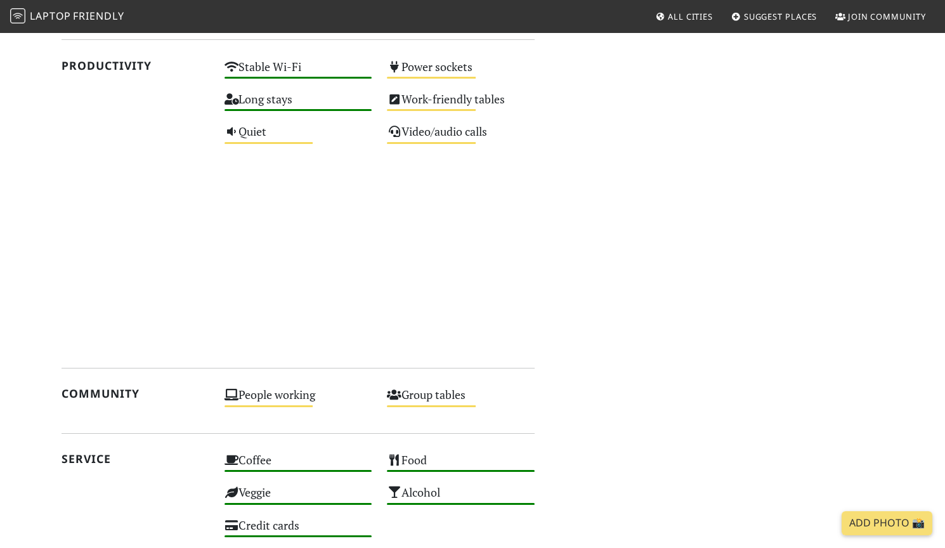
scroll to position [1055, 0]
